Goal: Task Accomplishment & Management: Manage account settings

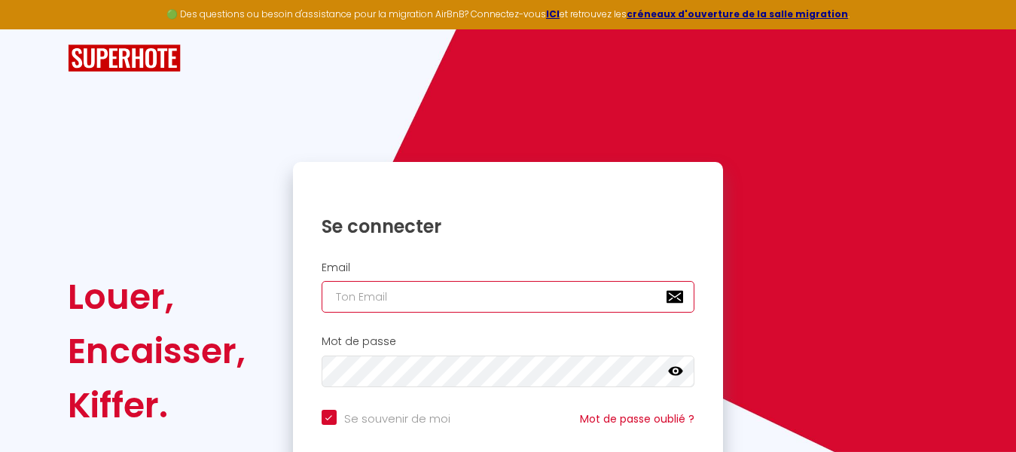
click at [345, 298] on input "email" at bounding box center [507, 297] width 373 height 32
type input "v"
checkbox input "true"
type input "vi"
checkbox input "true"
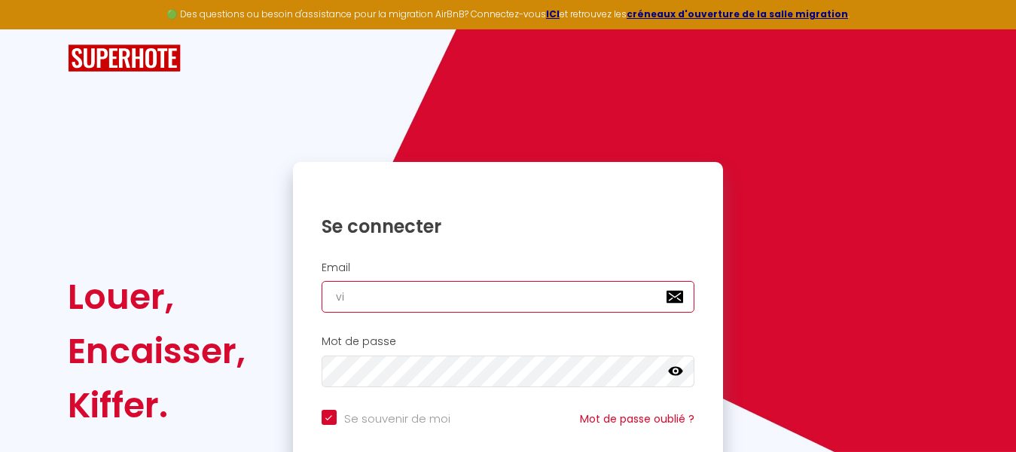
type input "vil"
checkbox input "true"
type input "vill"
checkbox input "true"
type input "villa"
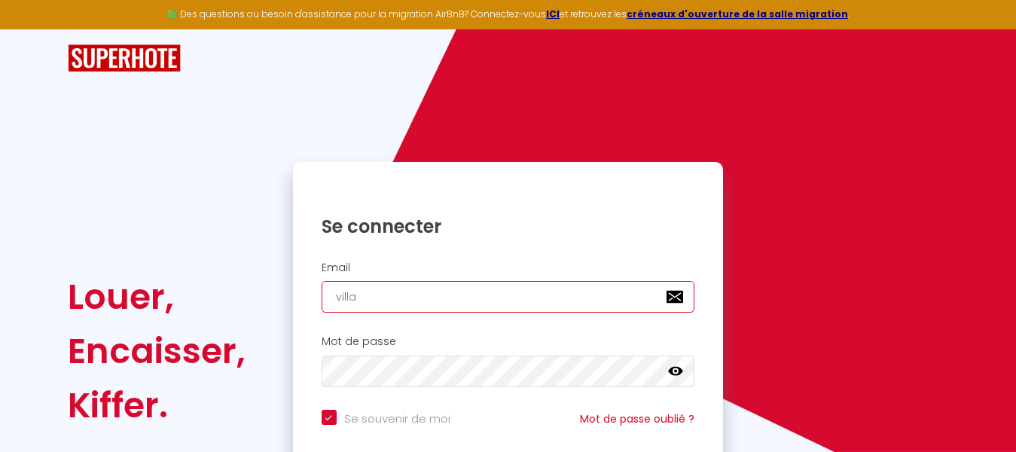
checkbox input "true"
type input "villas"
checkbox input "true"
type input "villasc"
checkbox input "true"
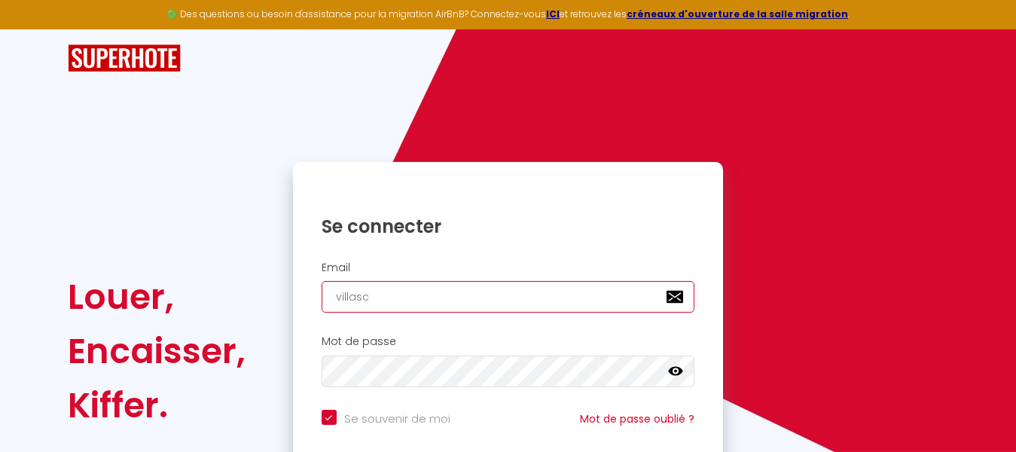
type input "villasco"
checkbox input "true"
type input "villascon"
checkbox input "true"
type input "villascont"
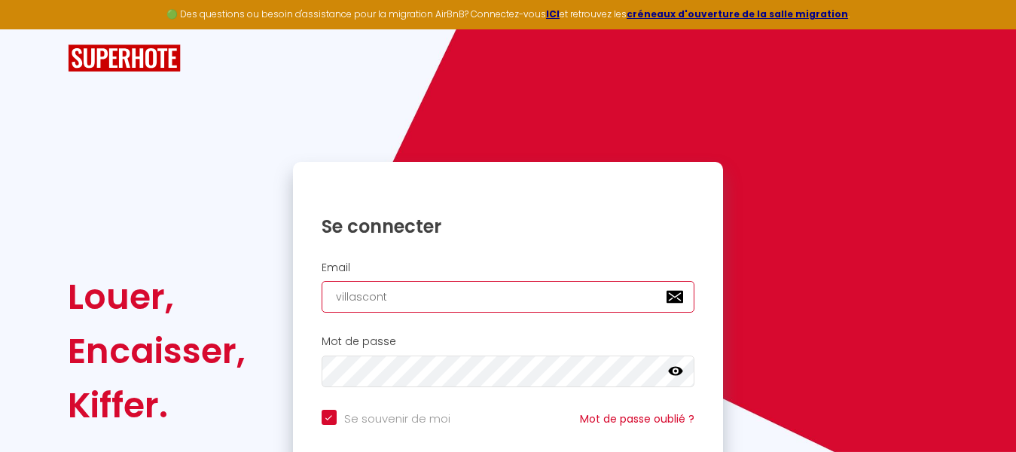
checkbox input "true"
type input "villasconti"
checkbox input "true"
type input "villascontis"
checkbox input "true"
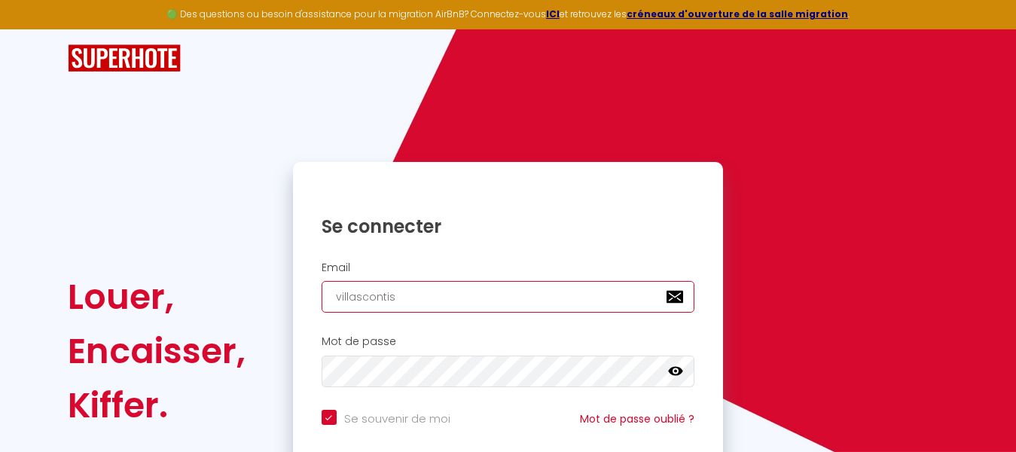
type input "villascontis@"
checkbox input "true"
type input "villascontis@g"
checkbox input "true"
type input "villascontis@gm"
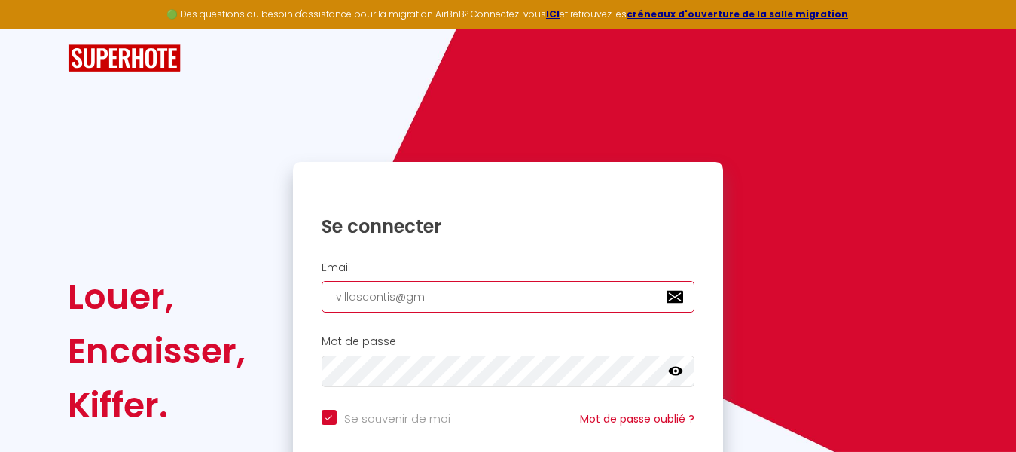
checkbox input "true"
type input "villascontis@gma"
checkbox input "true"
type input "villascontis@gmai"
checkbox input "true"
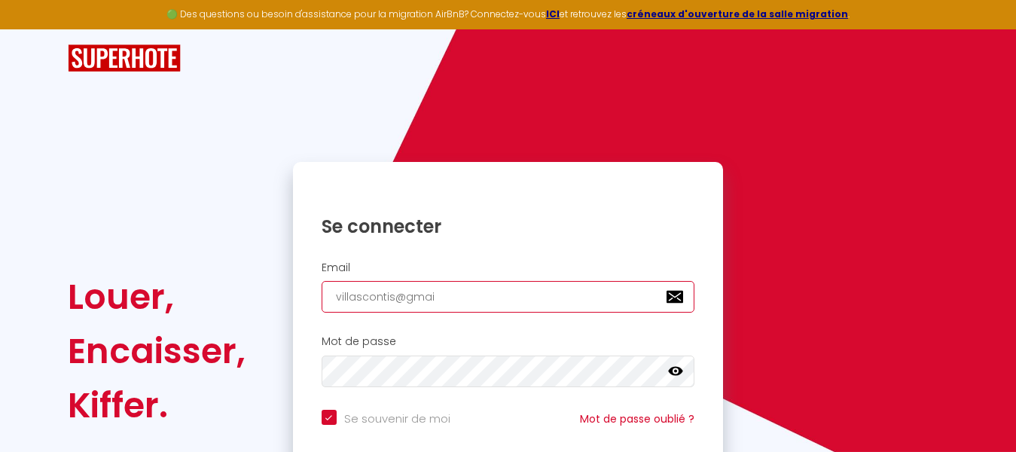
type input "[EMAIL_ADDRESS]"
checkbox input "true"
type input "[EMAIL_ADDRESS]."
checkbox input "true"
type input "villascontis@gmail.c"
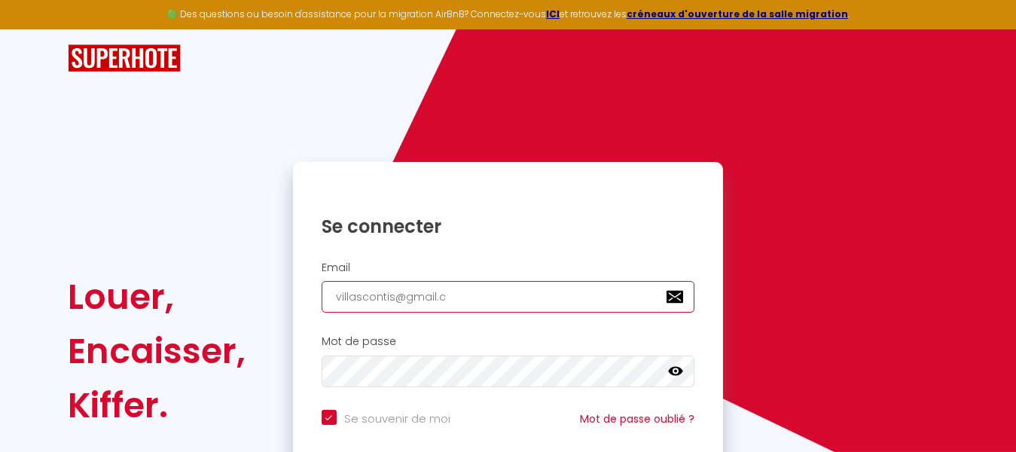
checkbox input "true"
type input "[EMAIL_ADDRESS][DOMAIN_NAME]"
checkbox input "true"
type input "[EMAIL_ADDRESS][DOMAIN_NAME]"
checkbox input "true"
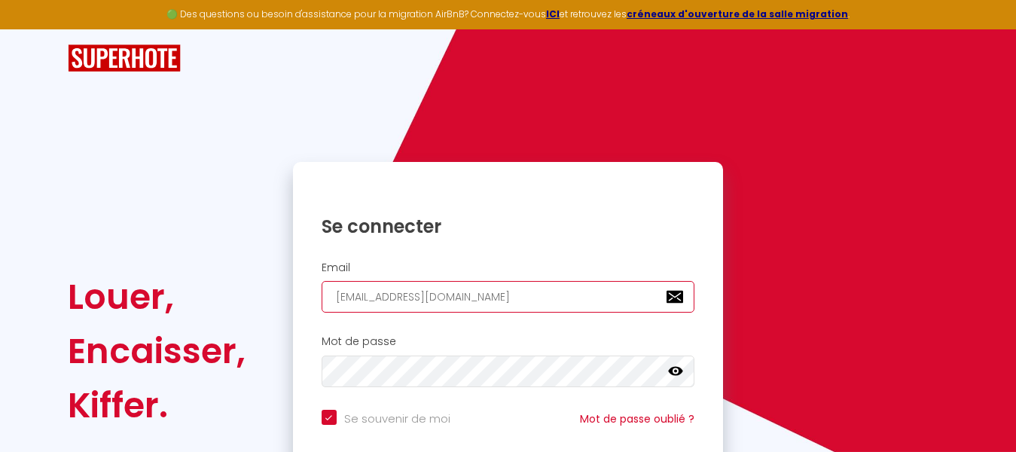
type input "[EMAIL_ADDRESS]"
checkbox input "true"
type input "[EMAIL_ADDRESS][DOMAIN_NAME]"
checkbox input "true"
type input "[EMAIL_ADDRESS][DOMAIN_NAME]"
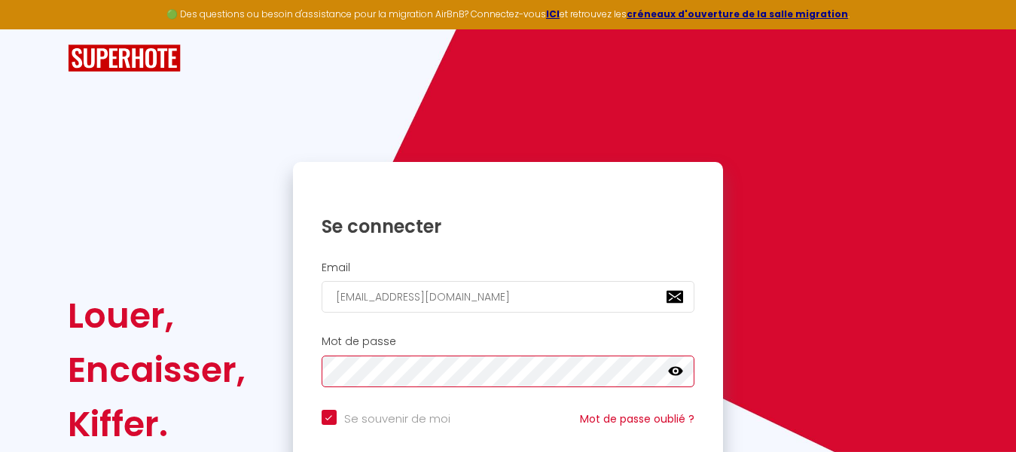
checkbox input "true"
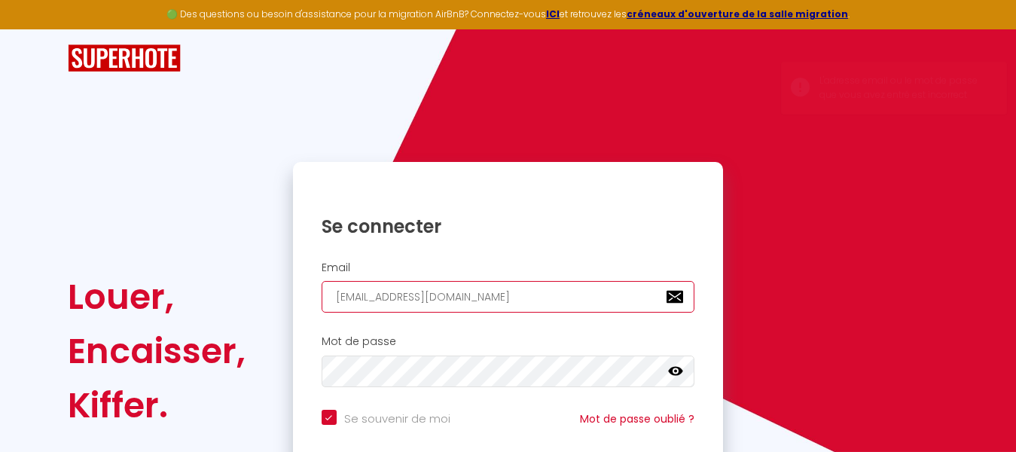
drag, startPoint x: 359, startPoint y: 300, endPoint x: 315, endPoint y: 300, distance: 44.4
click at [315, 300] on div "Email [EMAIL_ADDRESS][DOMAIN_NAME]" at bounding box center [508, 287] width 411 height 52
type input "[EMAIL_ADDRESS][DOMAIN_NAME]"
checkbox input "true"
type input "[EMAIL_ADDRESS][DOMAIN_NAME]"
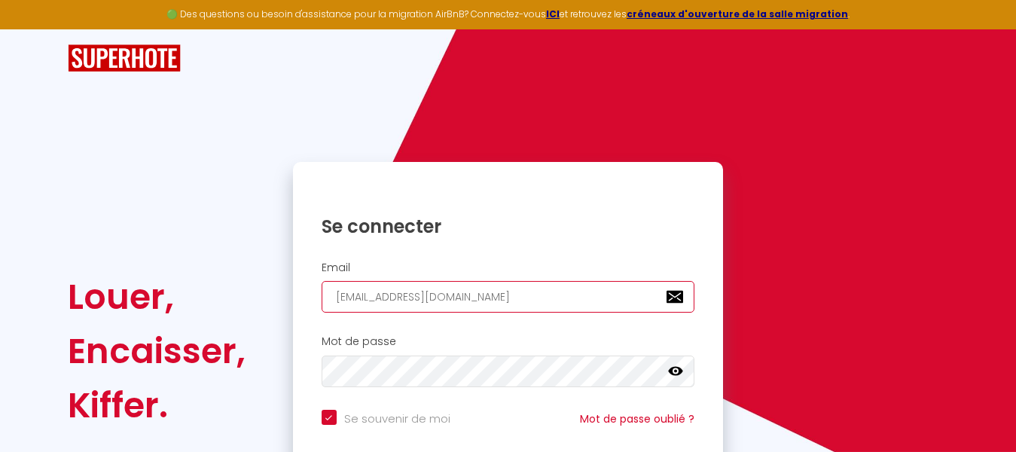
checkbox input "true"
type input "[EMAIL_ADDRESS][DOMAIN_NAME]"
checkbox input "true"
type input "[EMAIL_ADDRESS][DOMAIN_NAME]"
checkbox input "true"
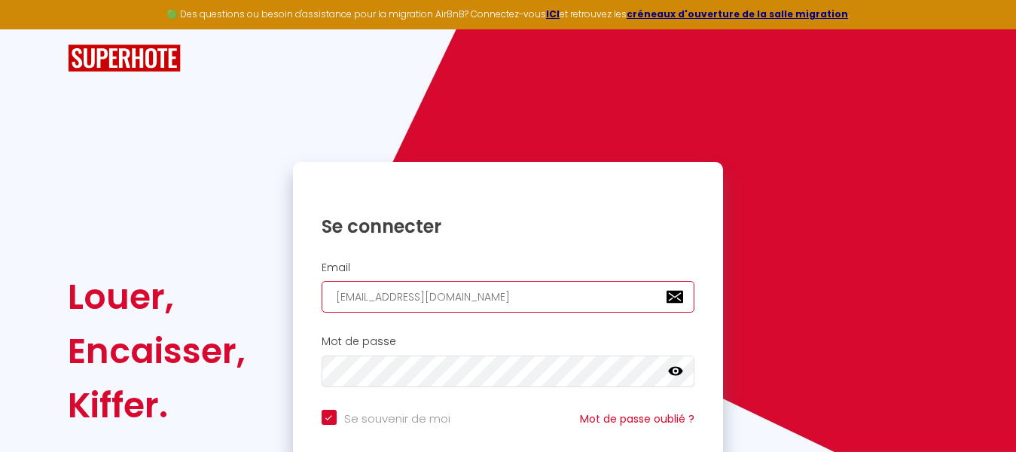
type input "[EMAIL_ADDRESS][DOMAIN_NAME]"
checkbox input "true"
type input "[EMAIL_ADDRESS][DOMAIN_NAME]"
checkbox input "true"
type input "[EMAIL_ADDRESS][DOMAIN_NAME]"
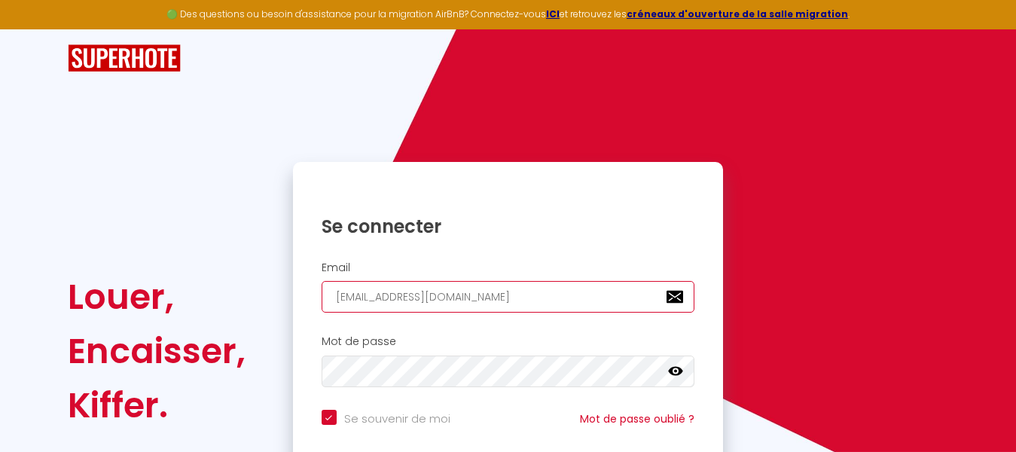
checkbox input "true"
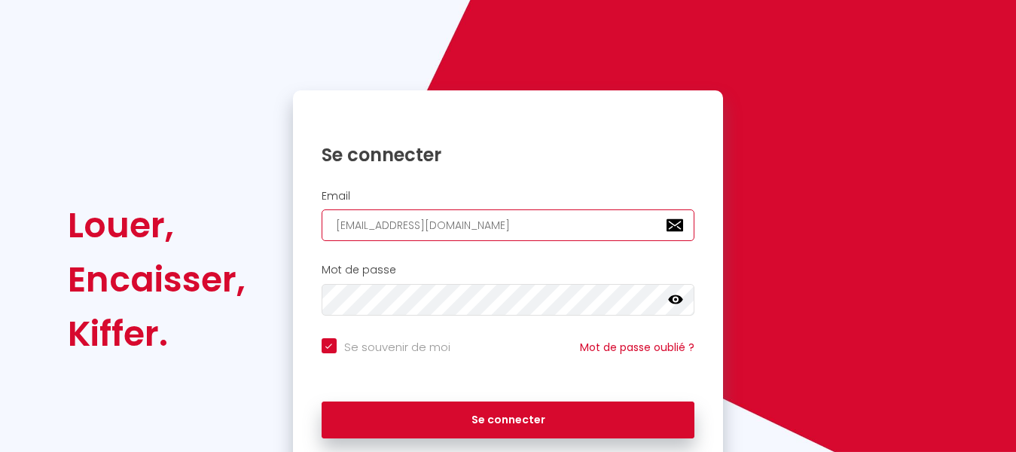
scroll to position [75, 0]
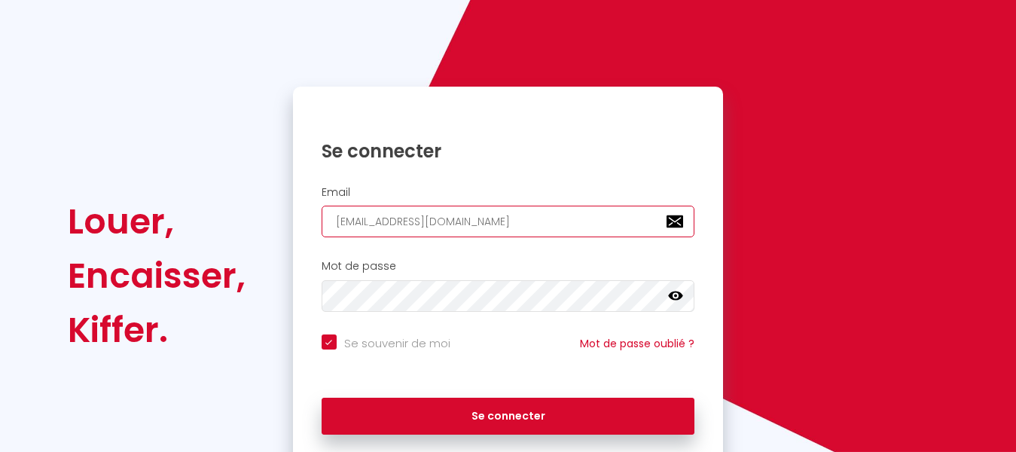
type input "[EMAIL_ADDRESS][DOMAIN_NAME]"
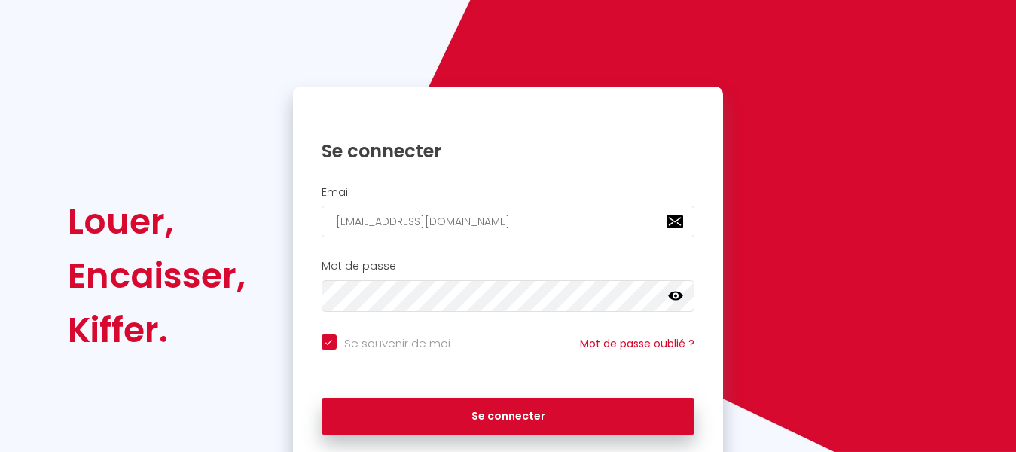
click at [675, 291] on icon at bounding box center [675, 295] width 15 height 9
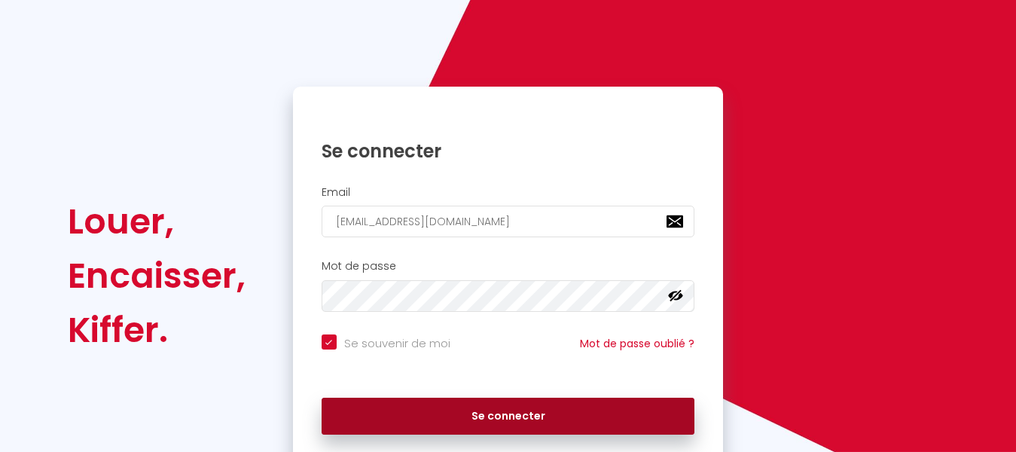
click at [421, 410] on button "Se connecter" at bounding box center [507, 416] width 373 height 38
checkbox input "true"
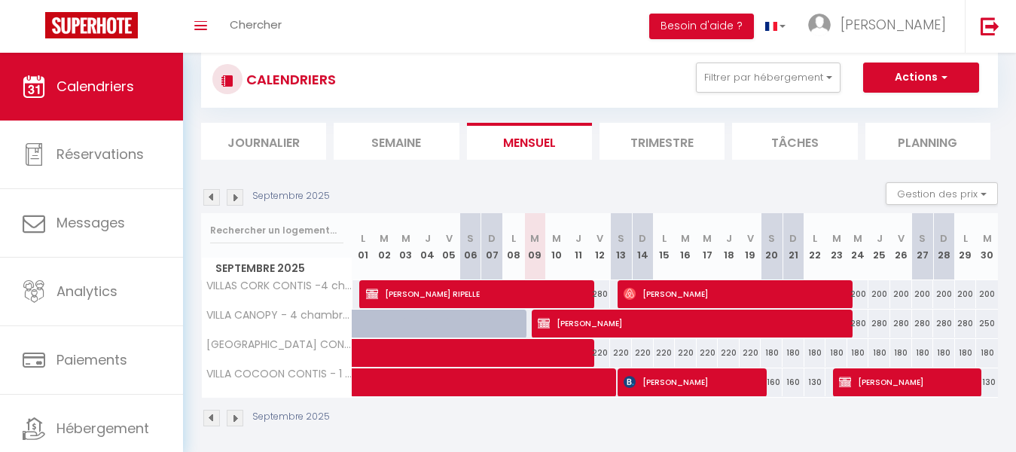
scroll to position [53, 0]
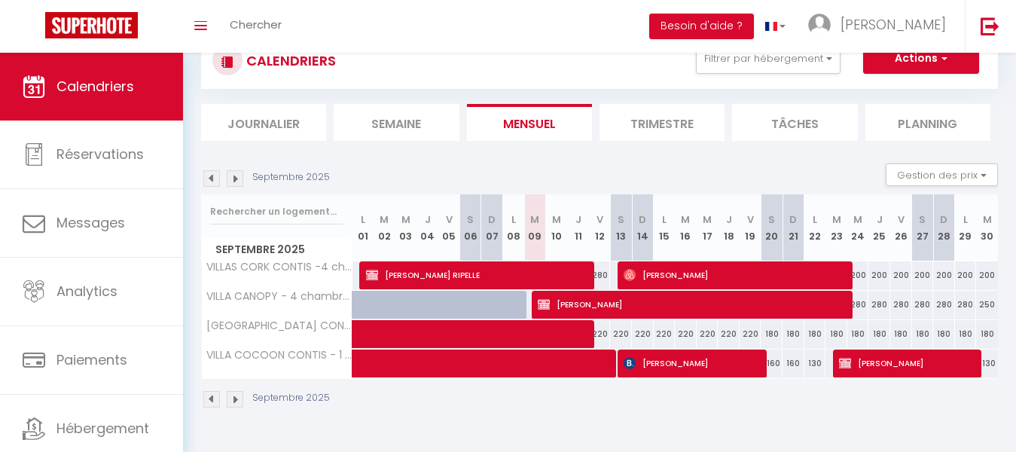
click at [233, 178] on img at bounding box center [235, 178] width 17 height 17
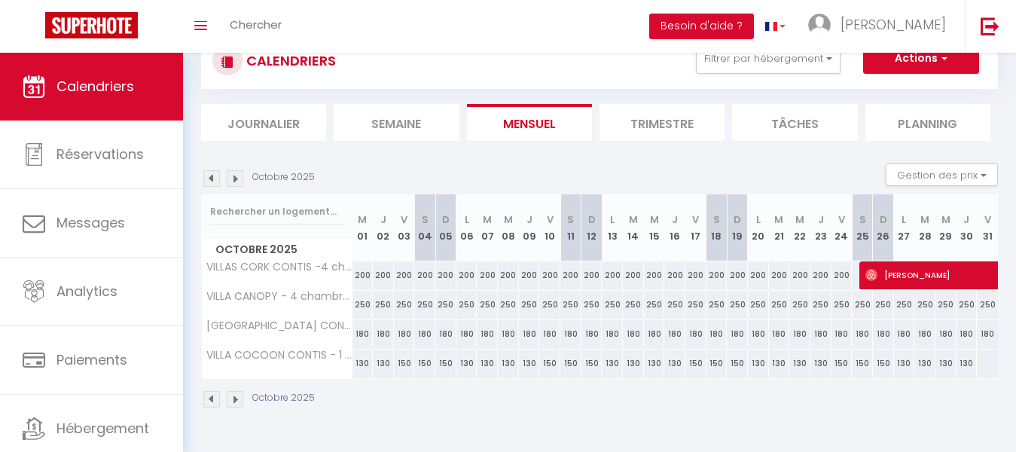
click at [235, 181] on img at bounding box center [235, 178] width 17 height 17
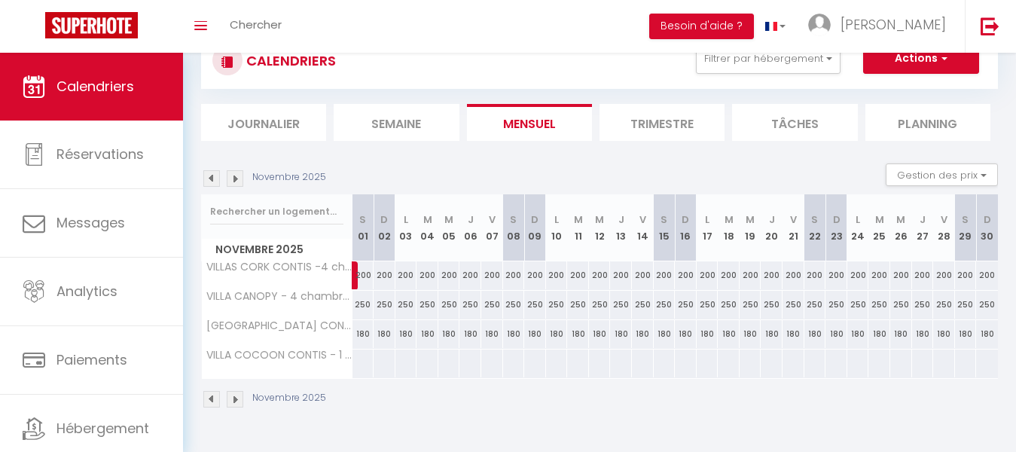
click at [236, 180] on img at bounding box center [235, 178] width 17 height 17
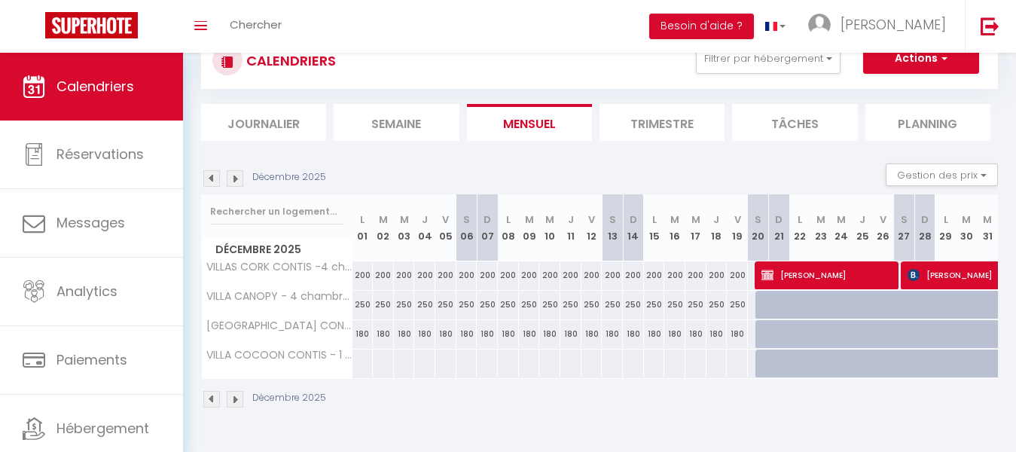
click at [237, 184] on img at bounding box center [235, 178] width 17 height 17
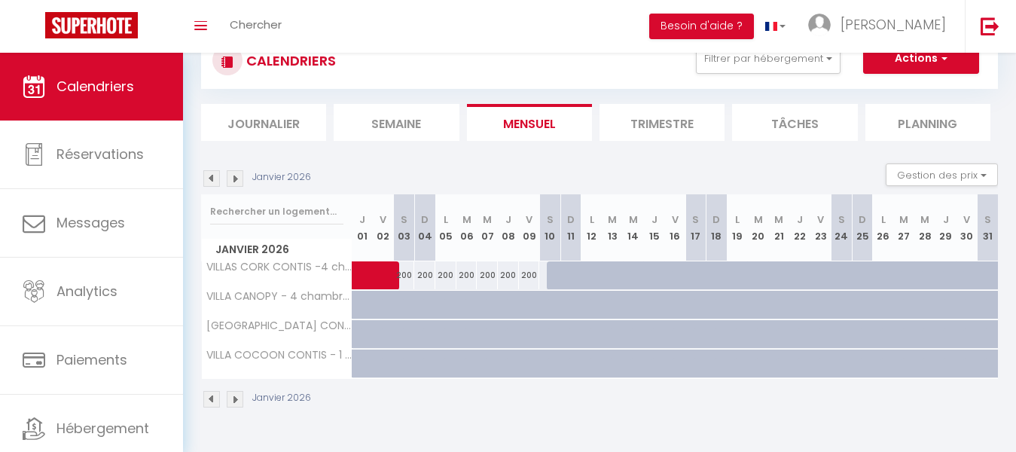
click at [211, 182] on img at bounding box center [211, 178] width 17 height 17
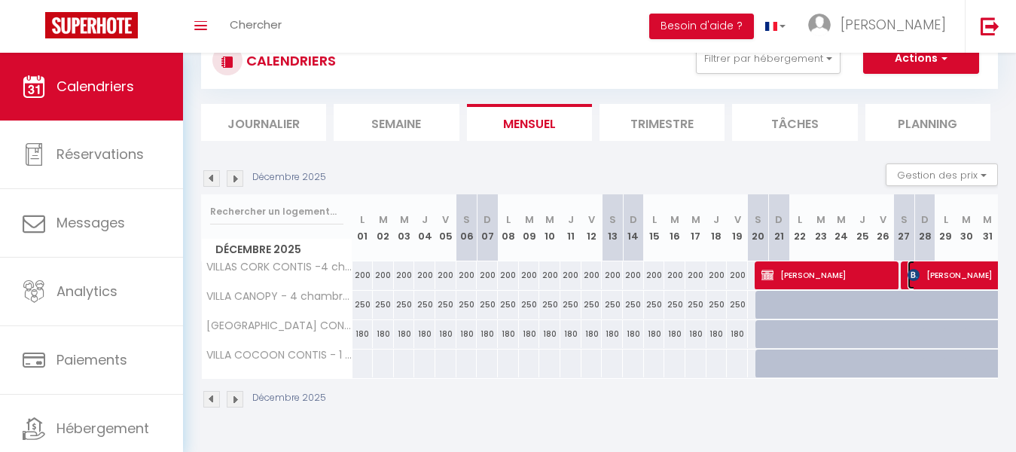
click at [962, 279] on span "[PERSON_NAME]" at bounding box center [1028, 274] width 242 height 29
select select "OK"
select select "KO"
select select "1"
select select "0"
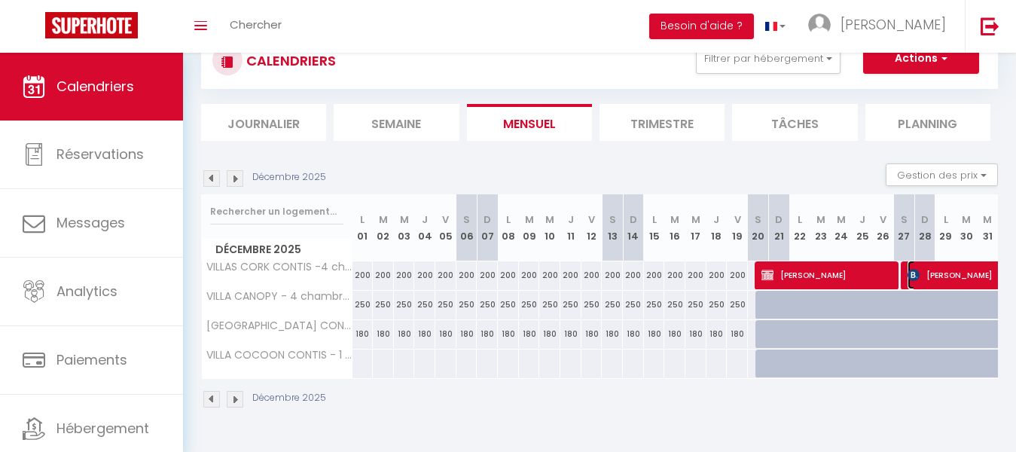
select select "1"
select select
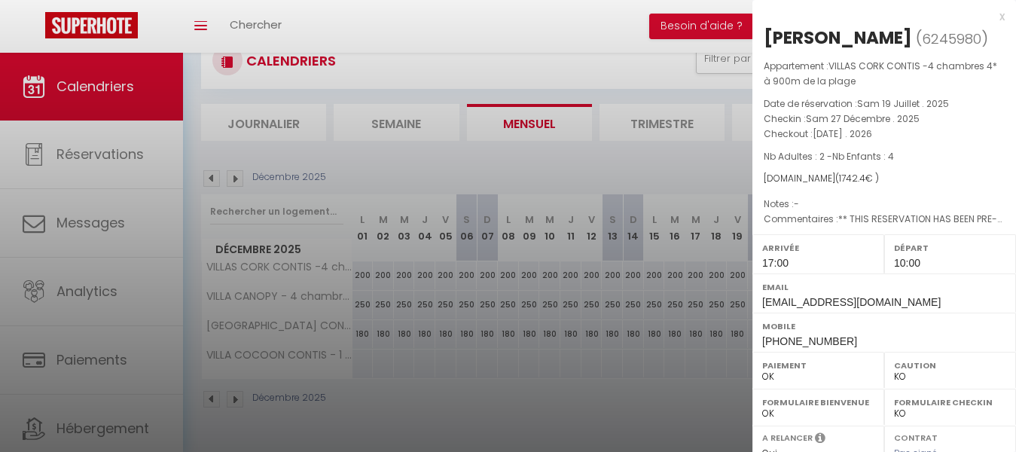
click at [986, 17] on div "x" at bounding box center [878, 17] width 252 height 18
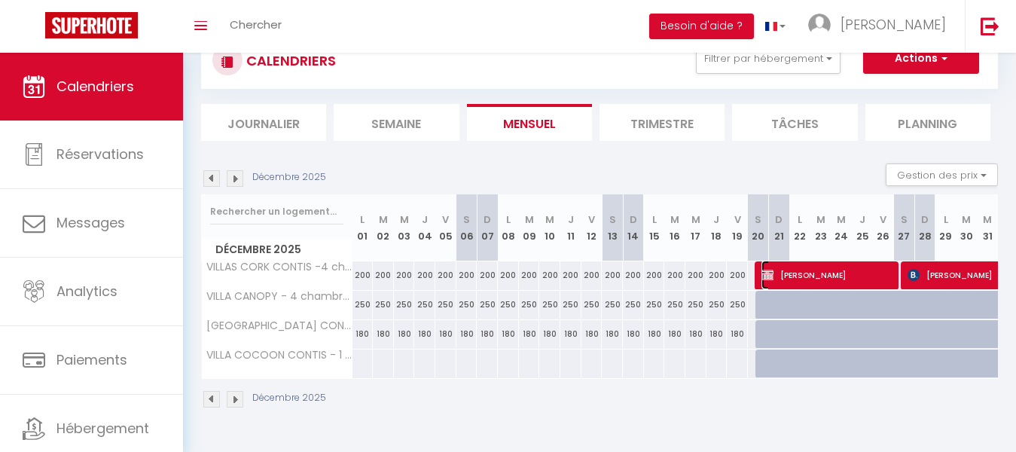
click at [809, 276] on span "[PERSON_NAME]" at bounding box center [827, 274] width 133 height 29
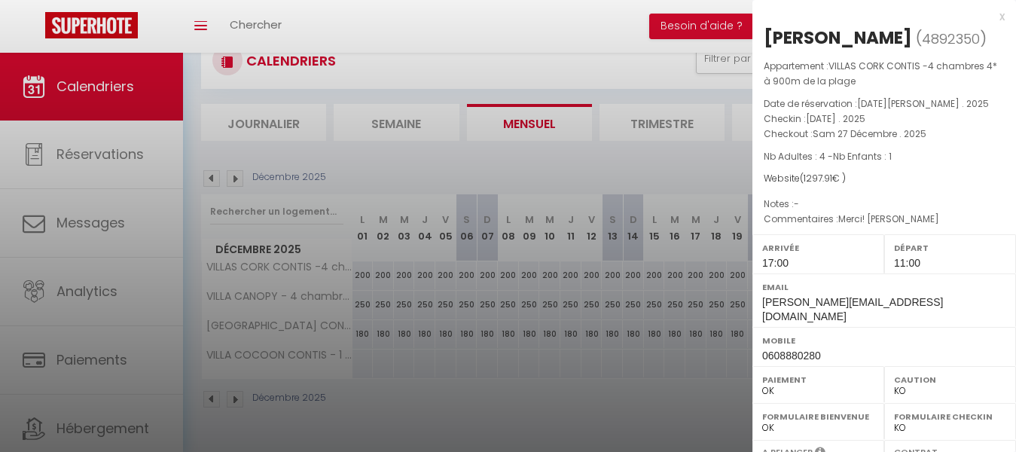
click at [656, 162] on div at bounding box center [508, 226] width 1016 height 452
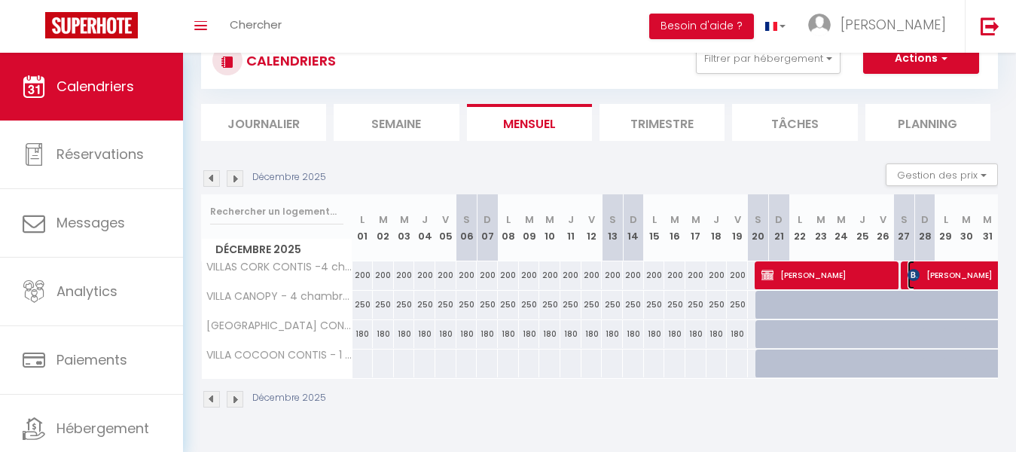
click at [949, 275] on span "[PERSON_NAME]" at bounding box center [1028, 274] width 242 height 29
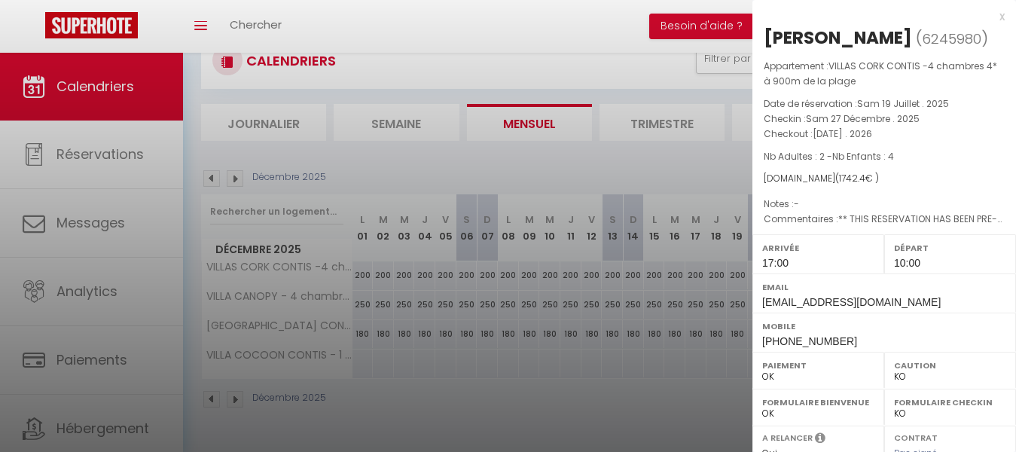
click at [988, 17] on div "x" at bounding box center [878, 17] width 252 height 18
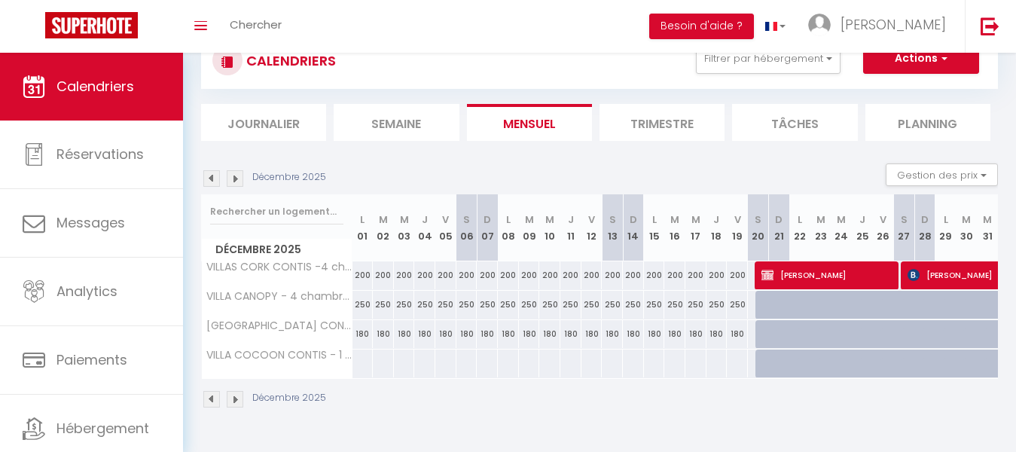
click at [236, 179] on img at bounding box center [235, 178] width 17 height 17
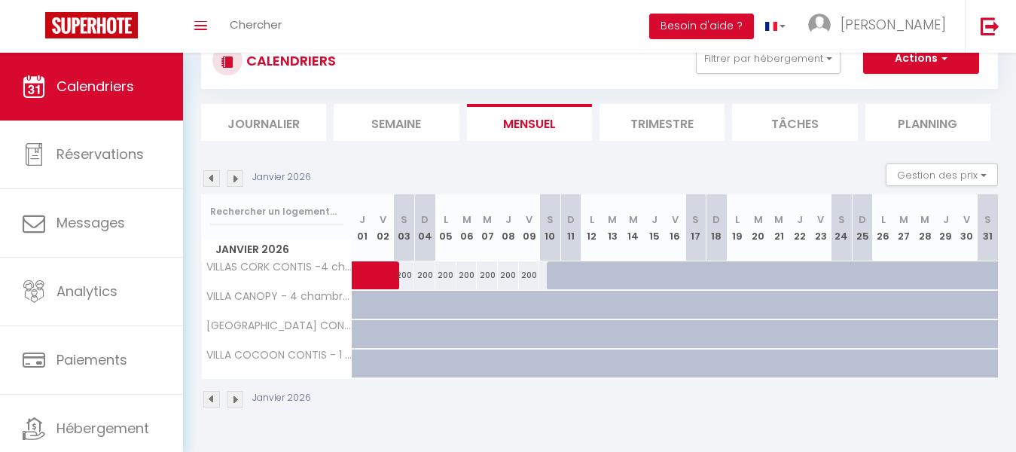
click at [207, 174] on img at bounding box center [211, 178] width 17 height 17
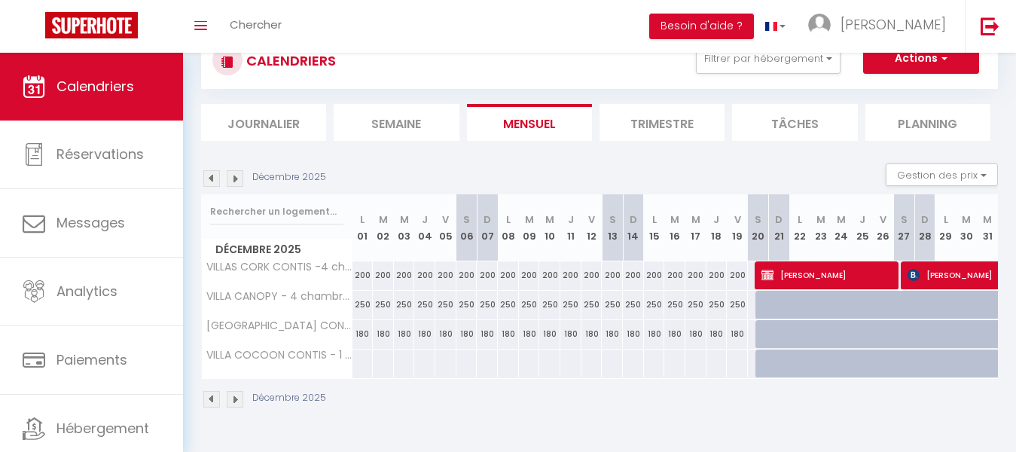
click at [210, 181] on img at bounding box center [211, 178] width 17 height 17
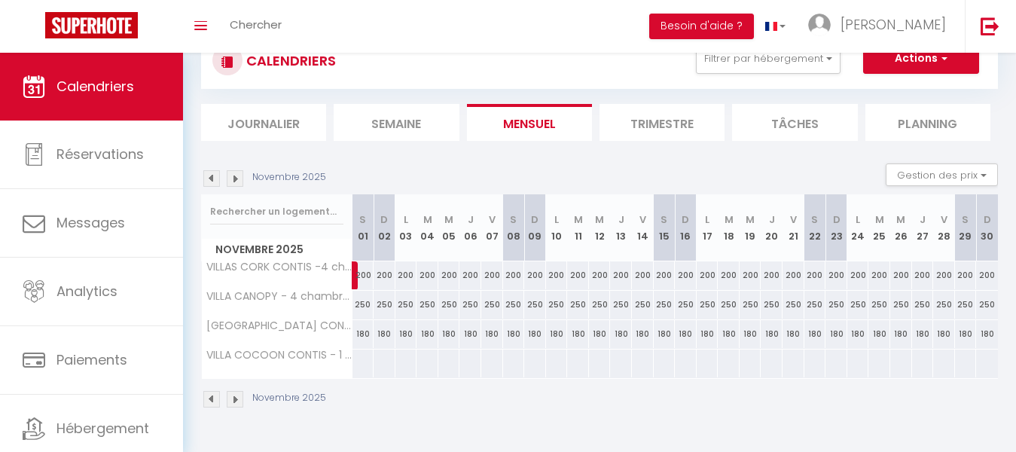
click at [215, 180] on img at bounding box center [211, 178] width 17 height 17
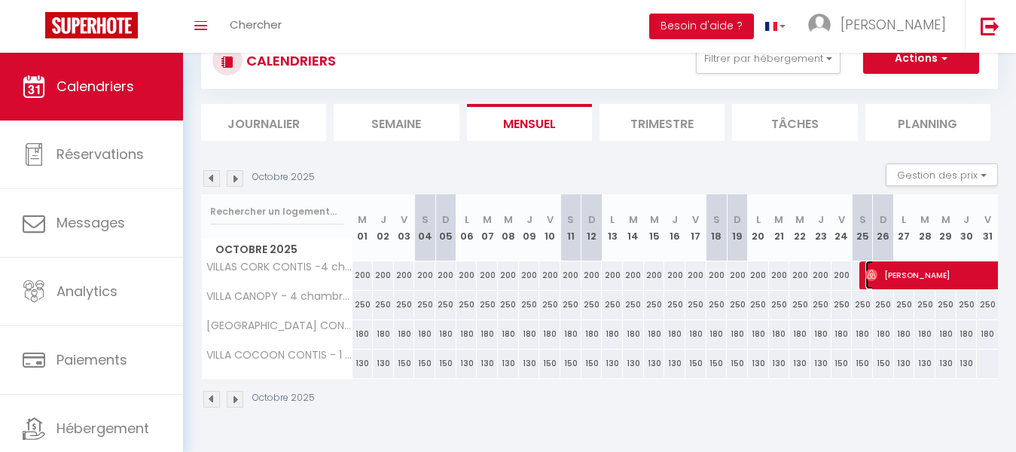
click at [929, 272] on span "[PERSON_NAME]" at bounding box center [986, 274] width 242 height 29
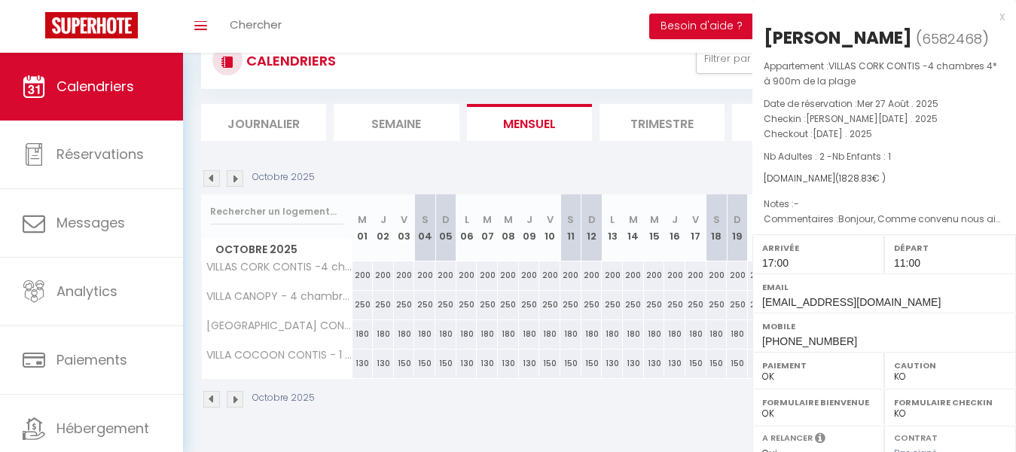
select select "OK"
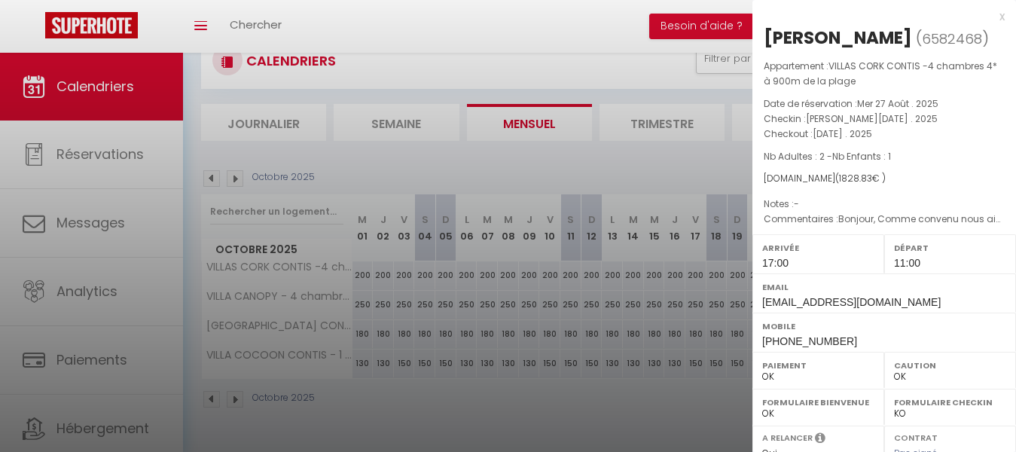
drag, startPoint x: 986, startPoint y: 20, endPoint x: 985, endPoint y: 8, distance: 12.9
click at [988, 2] on div "x [PERSON_NAME] ( 6582468 ) Appartement : VILLAS CORK CONTIS -4 chambres 4* à 9…" at bounding box center [883, 358] width 263 height 717
click at [989, 17] on div "x" at bounding box center [878, 17] width 252 height 18
